Goal: Information Seeking & Learning: Check status

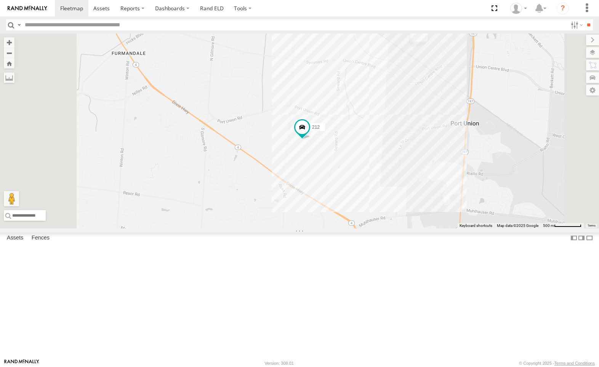
click at [0, 0] on div "All Assets" at bounding box center [0, 0] width 0 height 0
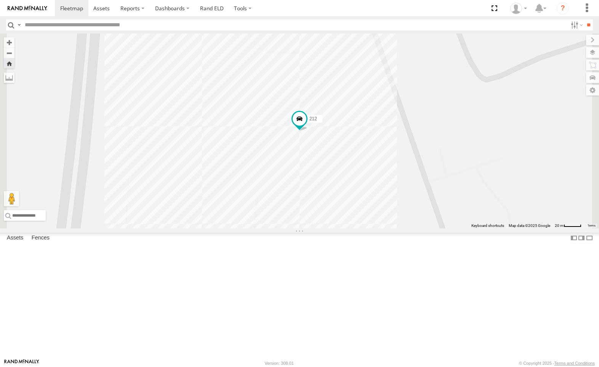
click at [0, 0] on div "4036" at bounding box center [0, 0] width 0 height 0
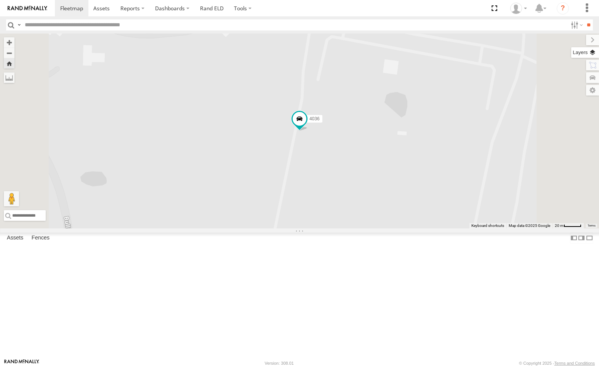
click at [592, 54] on label at bounding box center [585, 52] width 28 height 11
click at [0, 0] on span "Overlays" at bounding box center [0, 0] width 0 height 0
click at [0, 0] on span "Traffic" at bounding box center [0, 0] width 0 height 0
drag, startPoint x: 504, startPoint y: 54, endPoint x: 503, endPoint y: 45, distance: 8.5
click at [0, 0] on div "Basemaps Roadmap Terrain Satellite Satellite + Roadmap" at bounding box center [0, 0] width 0 height 0
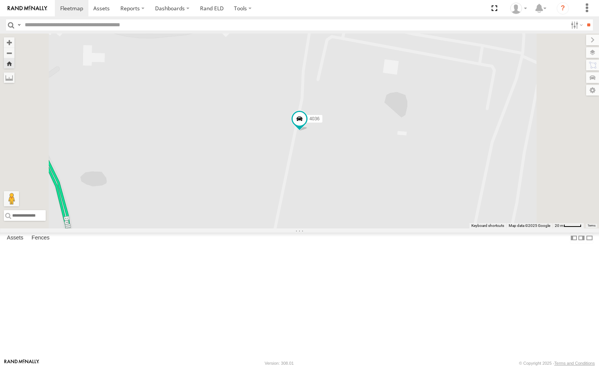
click at [0, 0] on label at bounding box center [0, 0] width 0 height 0
click at [0, 0] on span "Satellite + Roadmap" at bounding box center [0, 0] width 0 height 0
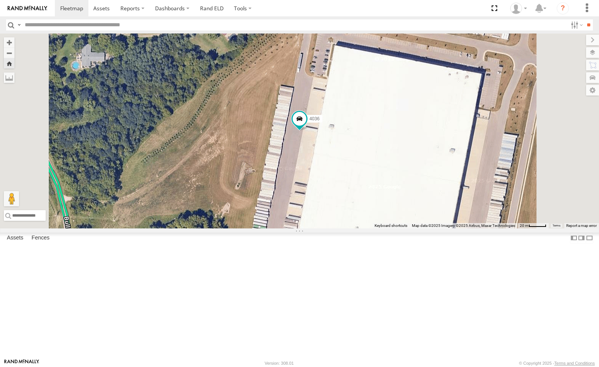
click at [0, 0] on label at bounding box center [0, 0] width 0 height 0
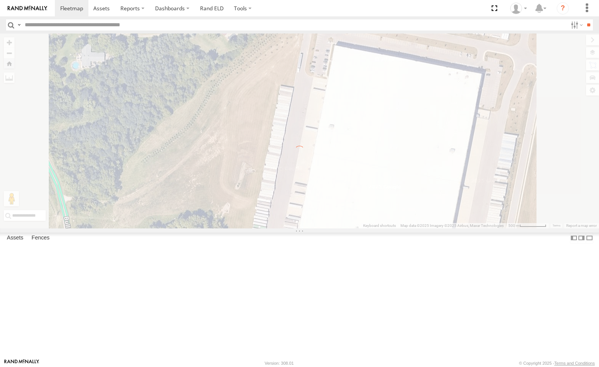
click at [0, 0] on label at bounding box center [0, 0] width 0 height 0
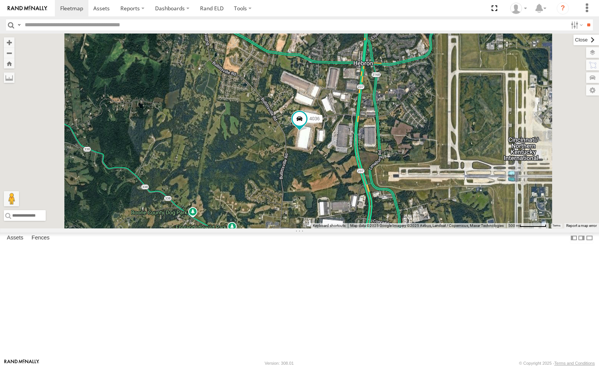
click at [573, 40] on label at bounding box center [586, 40] width 26 height 11
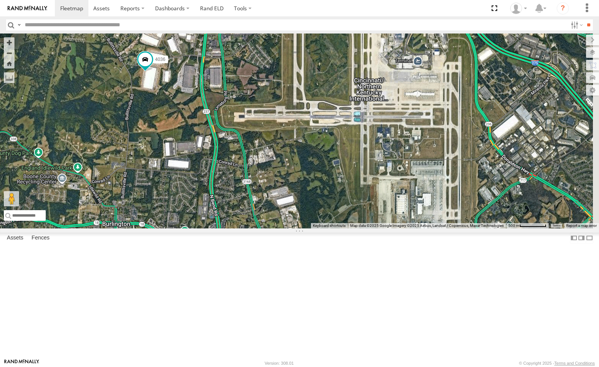
drag, startPoint x: 546, startPoint y: 171, endPoint x: 394, endPoint y: 112, distance: 163.4
click at [394, 112] on div "4036" at bounding box center [299, 131] width 599 height 195
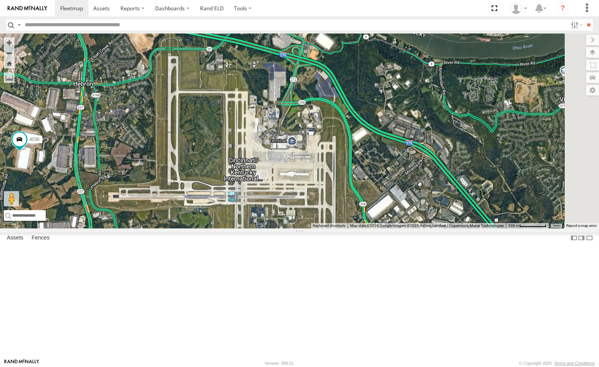
drag, startPoint x: 493, startPoint y: 171, endPoint x: 373, endPoint y: 250, distance: 143.7
click at [373, 229] on div "4036" at bounding box center [299, 131] width 599 height 195
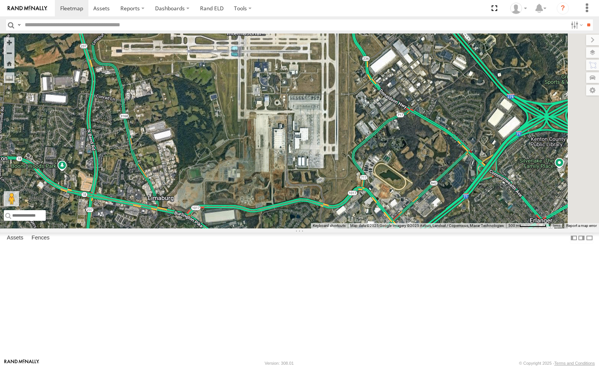
drag, startPoint x: 401, startPoint y: 258, endPoint x: 404, endPoint y: 111, distance: 147.1
click at [404, 111] on div "4036" at bounding box center [299, 131] width 599 height 195
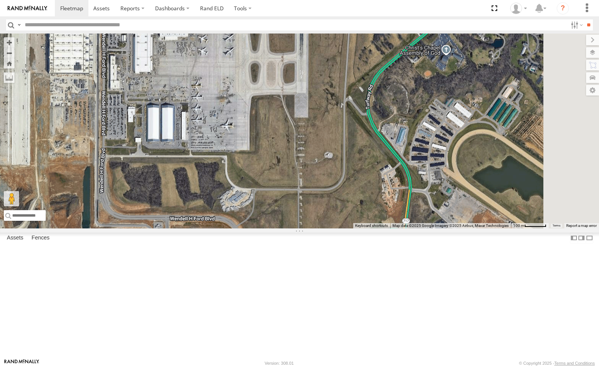
drag, startPoint x: 527, startPoint y: 181, endPoint x: 451, endPoint y: 250, distance: 102.5
click at [429, 229] on div "4036" at bounding box center [299, 131] width 599 height 195
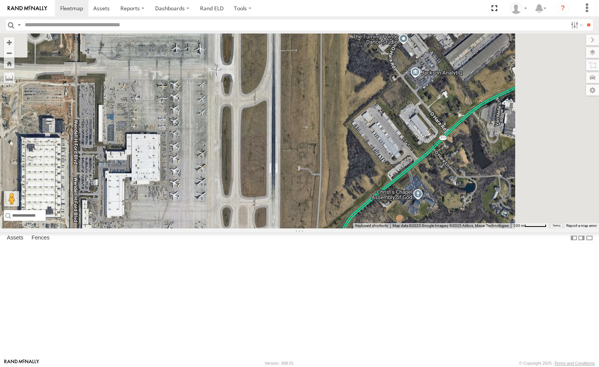
drag, startPoint x: 475, startPoint y: 150, endPoint x: 453, endPoint y: 261, distance: 112.6
click at [449, 229] on div "4036" at bounding box center [299, 131] width 599 height 195
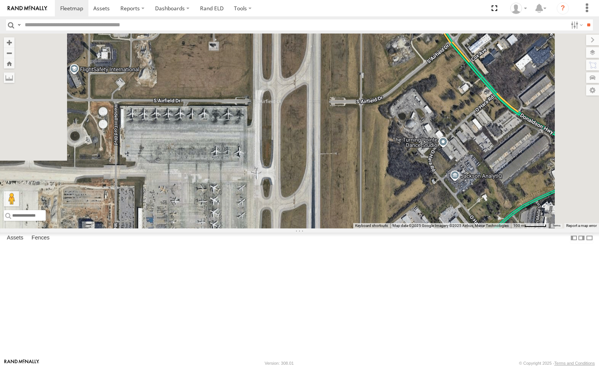
drag, startPoint x: 443, startPoint y: 114, endPoint x: 479, endPoint y: 215, distance: 106.9
click at [483, 223] on div "4036" at bounding box center [299, 131] width 599 height 195
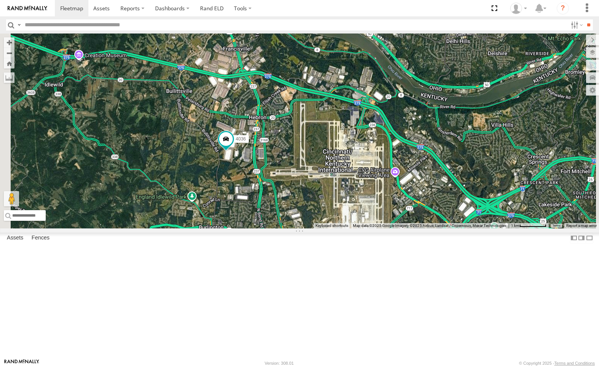
drag, startPoint x: 312, startPoint y: 115, endPoint x: 447, endPoint y: 162, distance: 142.8
click at [398, 204] on div "4036" at bounding box center [299, 131] width 599 height 195
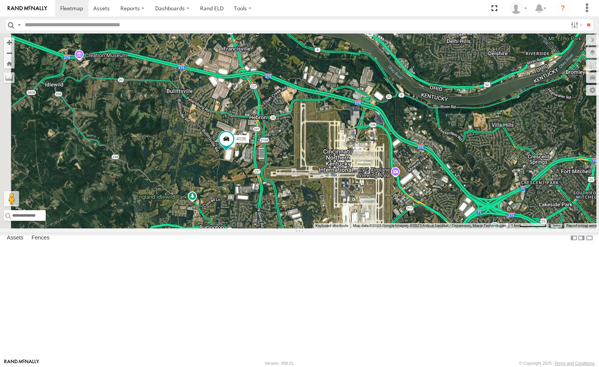
click at [0, 0] on div "All Assets" at bounding box center [0, 0] width 0 height 0
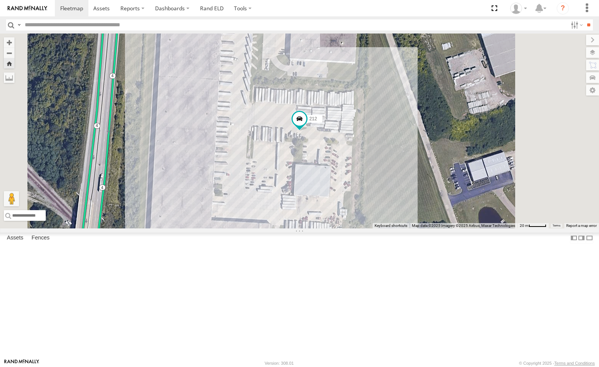
click at [0, 0] on div "All Assets" at bounding box center [0, 0] width 0 height 0
click at [0, 0] on div "4036" at bounding box center [0, 0] width 0 height 0
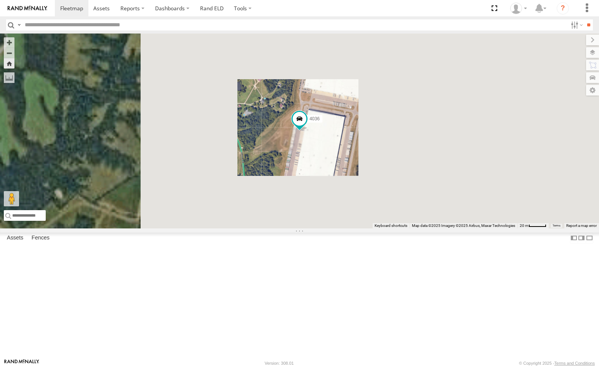
click at [0, 0] on div "All Assets" at bounding box center [0, 0] width 0 height 0
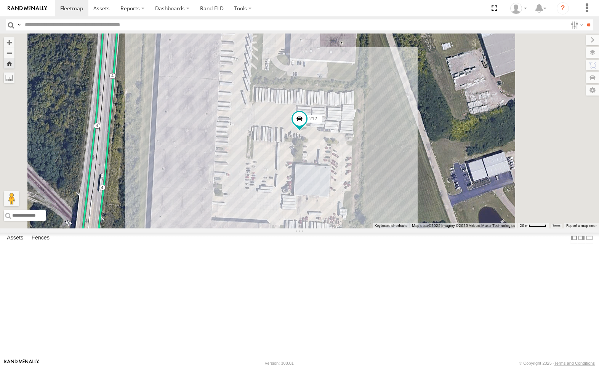
click at [0, 0] on link at bounding box center [0, 0] width 0 height 0
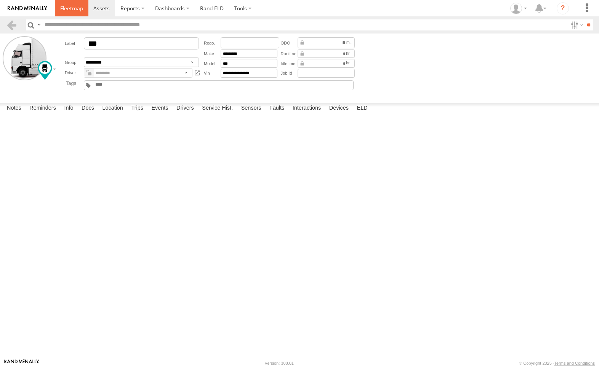
click at [72, 8] on span at bounding box center [71, 8] width 23 height 7
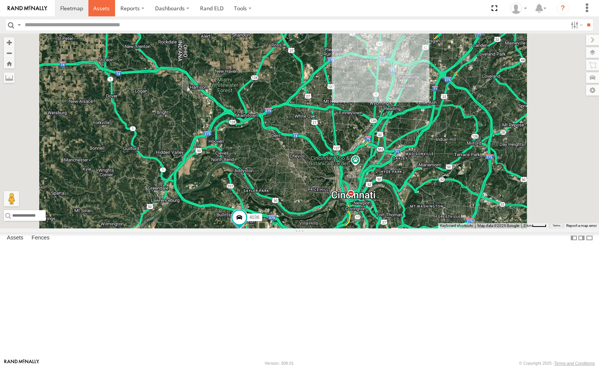
click at [95, 7] on span at bounding box center [101, 8] width 16 height 7
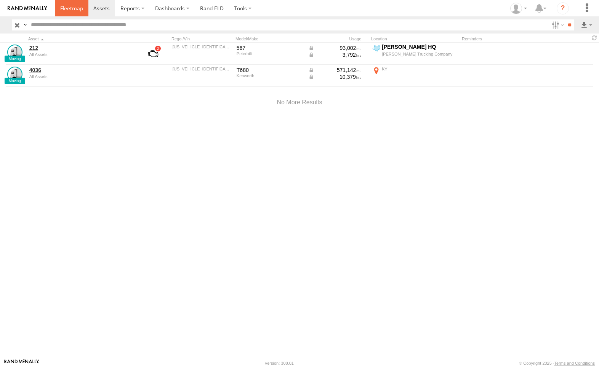
click at [71, 8] on span at bounding box center [71, 8] width 23 height 7
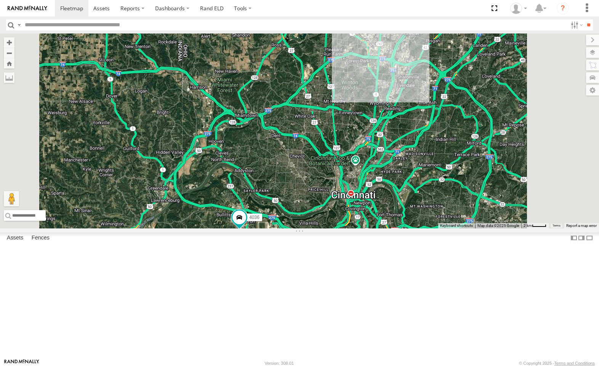
click at [0, 0] on div "212" at bounding box center [0, 0] width 0 height 0
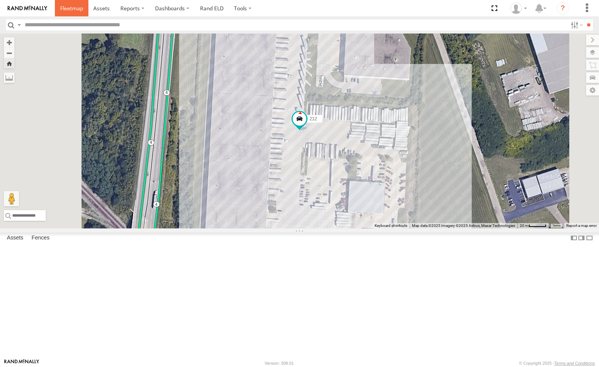
click at [70, 6] on span at bounding box center [71, 8] width 23 height 7
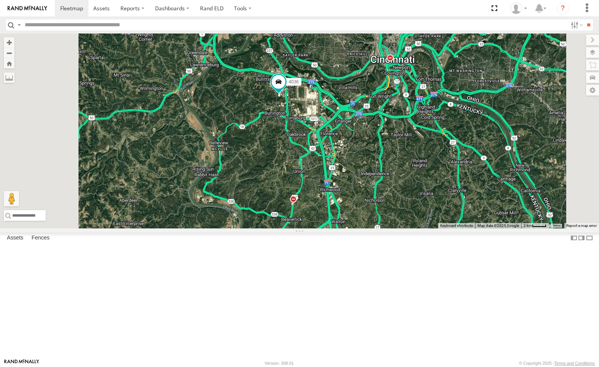
drag, startPoint x: 272, startPoint y: 301, endPoint x: 309, endPoint y: 169, distance: 137.0
click at [309, 169] on div "4036 212" at bounding box center [299, 131] width 599 height 195
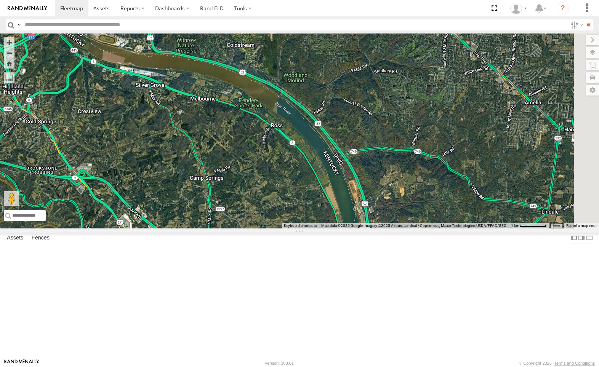
drag, startPoint x: 554, startPoint y: 208, endPoint x: 307, endPoint y: 168, distance: 249.7
click at [307, 168] on div "4036 212" at bounding box center [299, 131] width 599 height 195
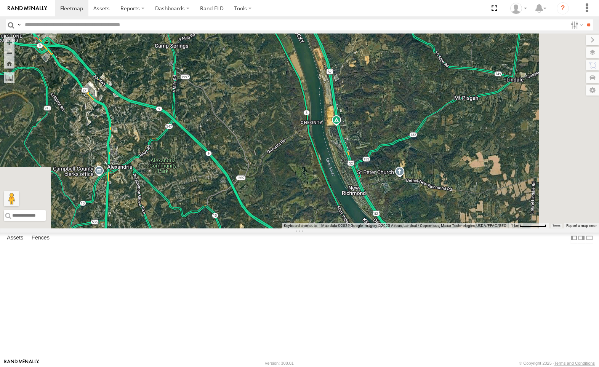
drag, startPoint x: 480, startPoint y: 285, endPoint x: 445, endPoint y: 159, distance: 131.4
click at [445, 152] on div "4036 212" at bounding box center [299, 131] width 599 height 195
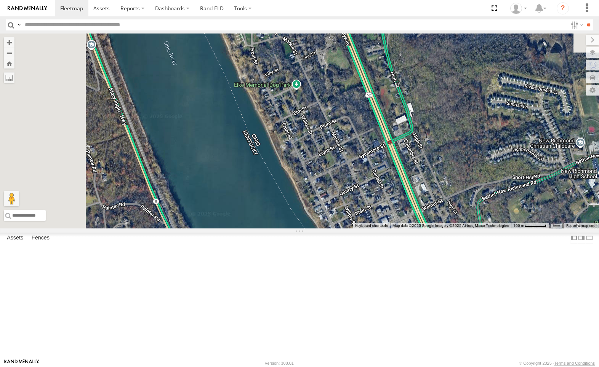
drag, startPoint x: 428, startPoint y: 214, endPoint x: 452, endPoint y: 311, distance: 99.7
click at [452, 229] on div "4036 212" at bounding box center [299, 131] width 599 height 195
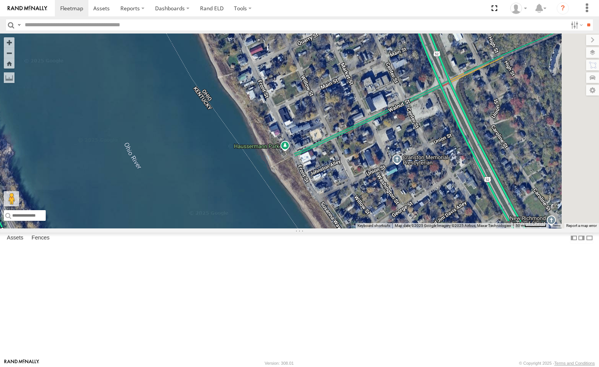
drag, startPoint x: 527, startPoint y: 306, endPoint x: 459, endPoint y: 206, distance: 120.5
click at [459, 206] on div "4036 212" at bounding box center [299, 131] width 599 height 195
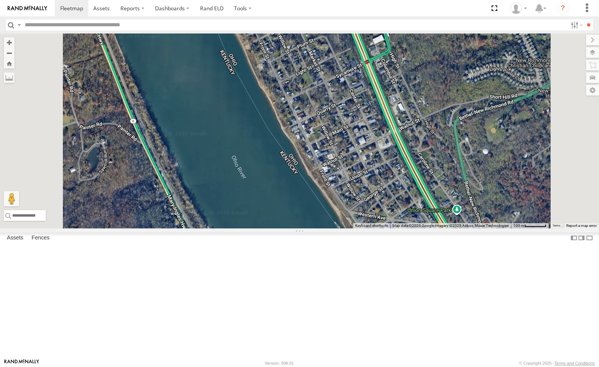
click at [0, 0] on div "4036" at bounding box center [0, 0] width 0 height 0
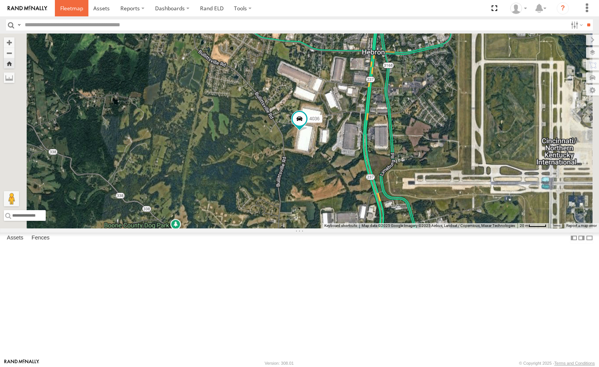
click at [69, 8] on span at bounding box center [71, 8] width 23 height 7
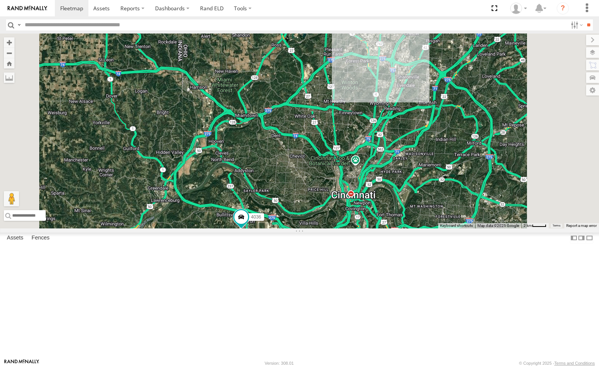
click at [0, 0] on div "212" at bounding box center [0, 0] width 0 height 0
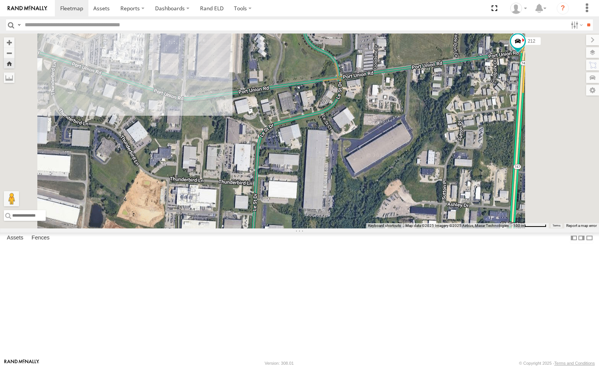
click at [0, 0] on div "212 All Assets" at bounding box center [0, 0] width 0 height 0
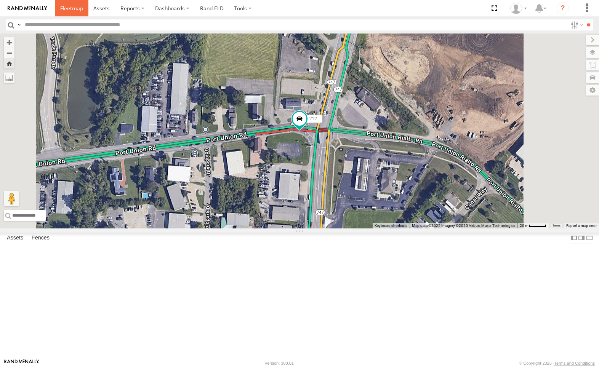
click at [66, 9] on span at bounding box center [71, 8] width 23 height 7
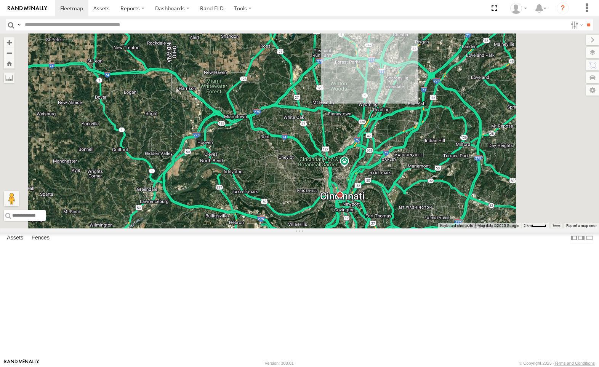
click at [0, 0] on div "212" at bounding box center [0, 0] width 0 height 0
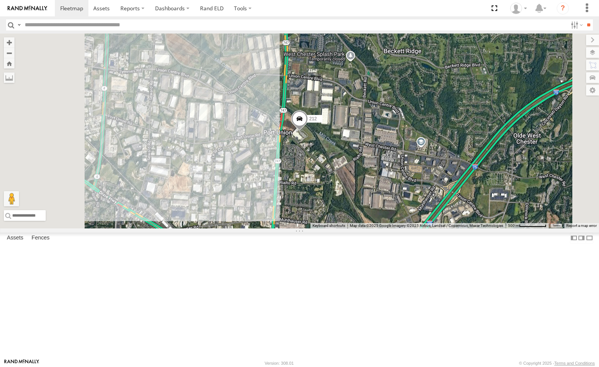
click at [0, 0] on div "All Assets" at bounding box center [0, 0] width 0 height 0
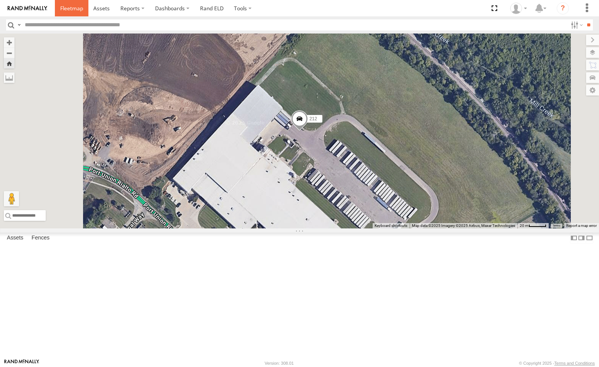
click at [74, 7] on span at bounding box center [71, 8] width 23 height 7
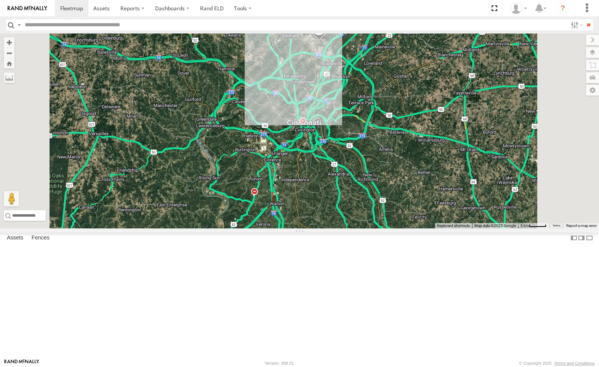
click at [0, 0] on div "212 All Assets" at bounding box center [0, 0] width 0 height 0
